Goal: Navigation & Orientation: Find specific page/section

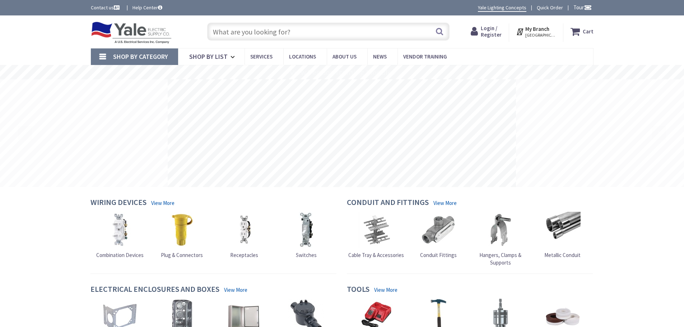
click at [538, 30] on strong "My Branch" at bounding box center [537, 28] width 24 height 7
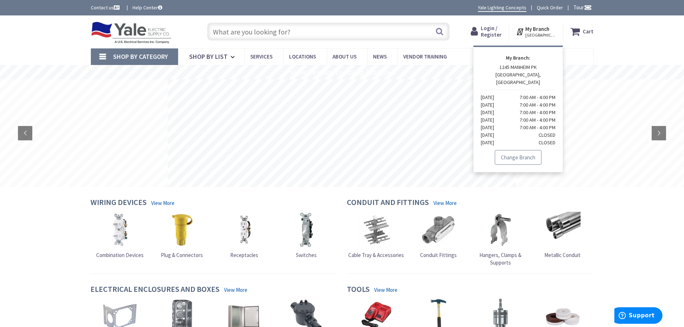
click at [512, 150] on link "Change Branch" at bounding box center [518, 157] width 47 height 15
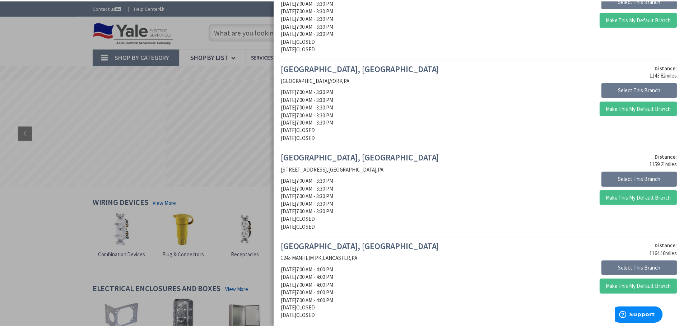
scroll to position [359, 0]
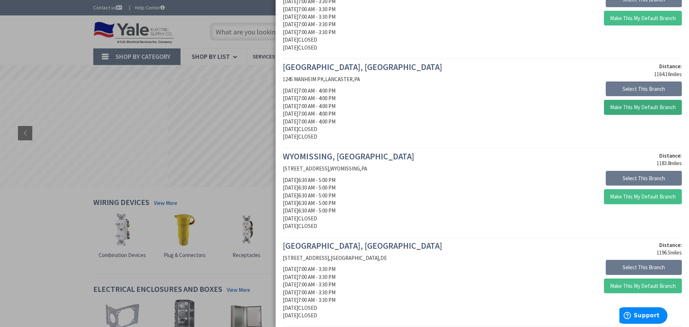
click at [640, 113] on button "Make This My Default Branch" at bounding box center [643, 107] width 78 height 15
